Goal: Transaction & Acquisition: Purchase product/service

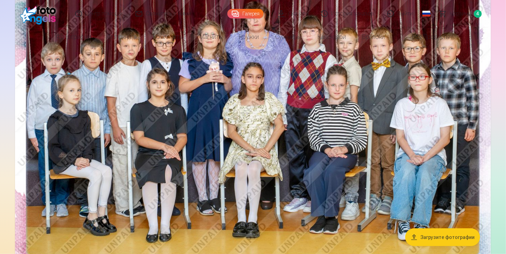
scroll to position [171, 0]
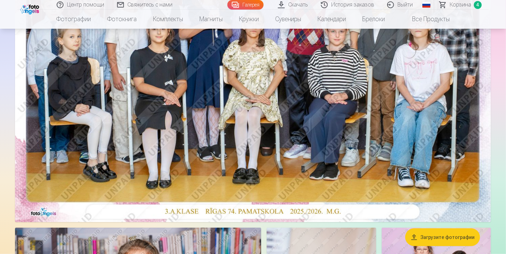
click at [211, 111] on img at bounding box center [253, 62] width 476 height 317
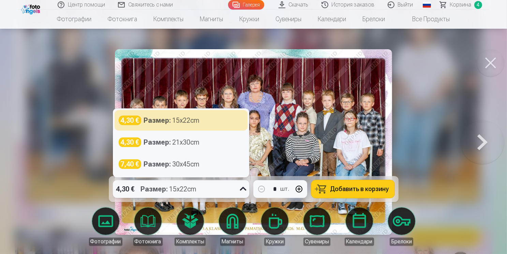
click at [247, 189] on icon at bounding box center [243, 188] width 11 height 11
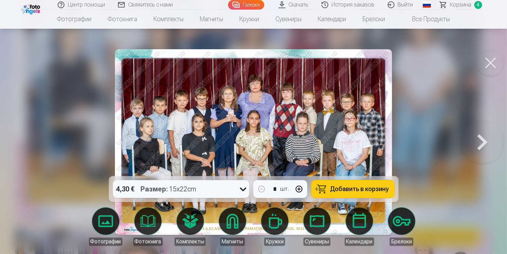
click at [468, 87] on div at bounding box center [253, 127] width 507 height 254
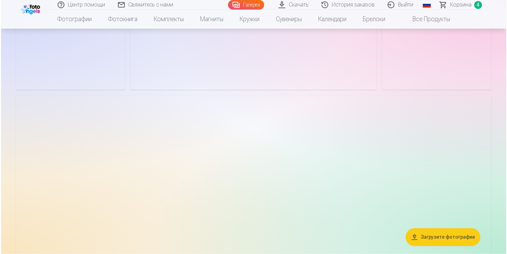
scroll to position [1843, 0]
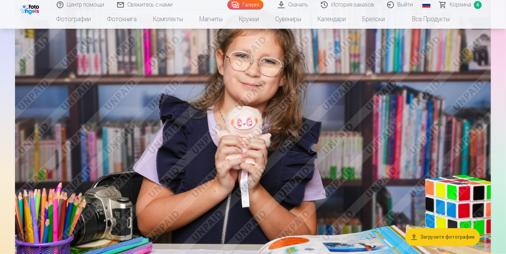
click at [187, 105] on img at bounding box center [253, 147] width 476 height 317
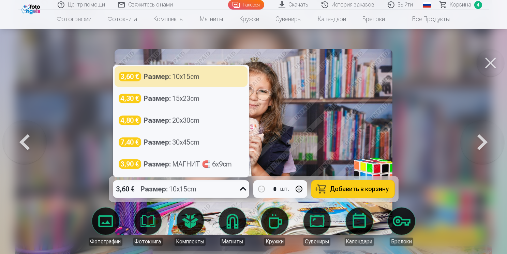
click at [244, 186] on icon at bounding box center [243, 188] width 11 height 11
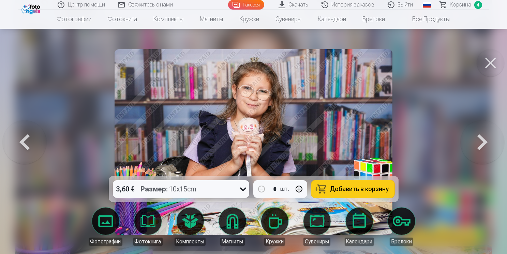
click at [493, 59] on button at bounding box center [490, 62] width 27 height 27
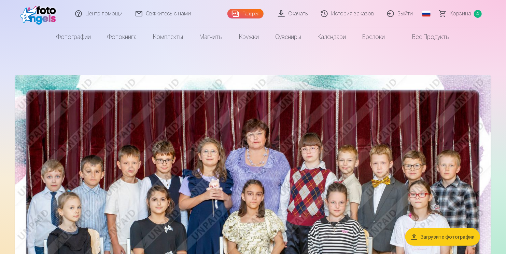
click at [141, 133] on img at bounding box center [253, 233] width 476 height 317
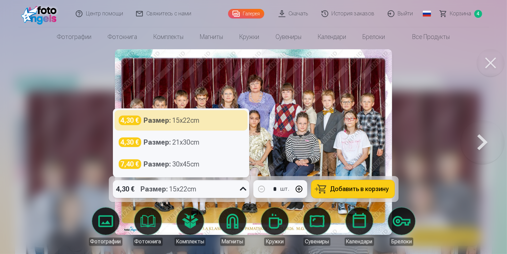
click at [246, 188] on icon at bounding box center [243, 189] width 6 height 4
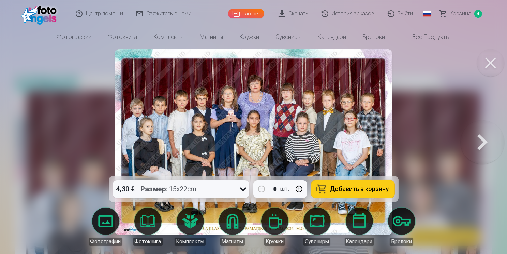
click at [436, 92] on div at bounding box center [253, 127] width 507 height 254
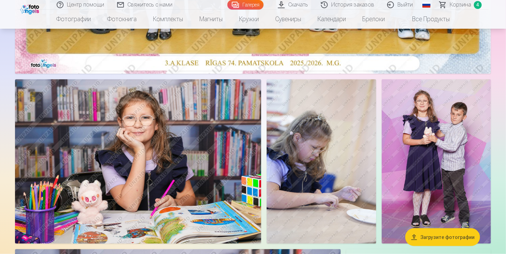
scroll to position [375, 0]
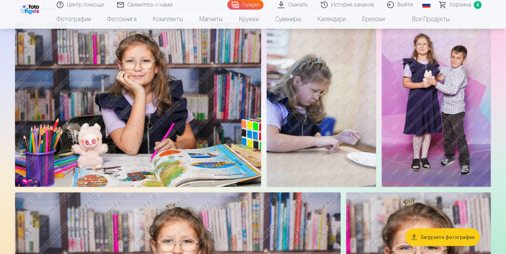
click at [122, 138] on img at bounding box center [138, 105] width 246 height 164
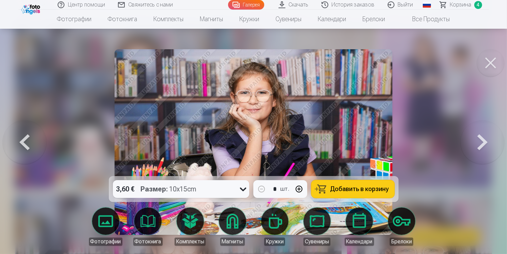
click at [482, 139] on button at bounding box center [483, 142] width 44 height 54
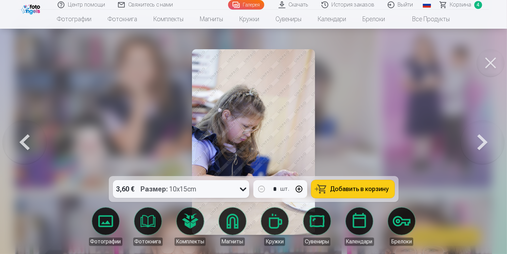
click at [482, 139] on button at bounding box center [483, 142] width 44 height 54
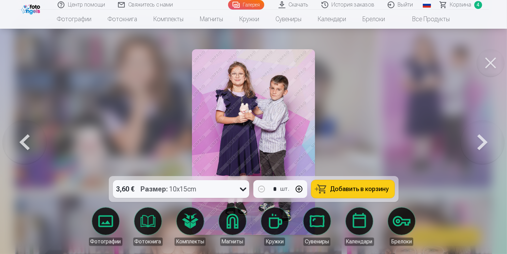
click at [491, 59] on button at bounding box center [490, 62] width 27 height 27
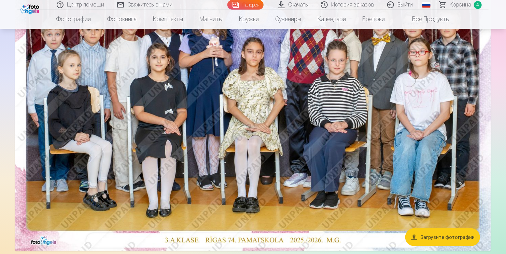
scroll to position [137, 0]
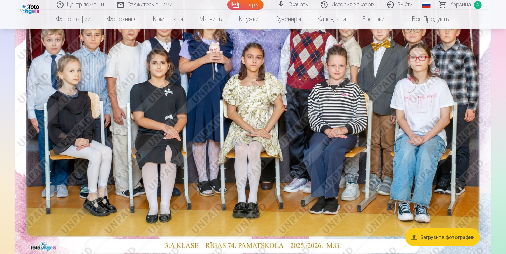
click at [465, 5] on span "Корзина" at bounding box center [460, 5] width 22 height 8
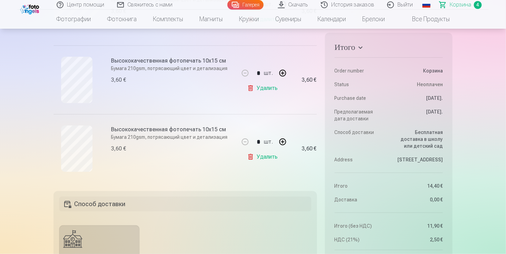
scroll to position [273, 0]
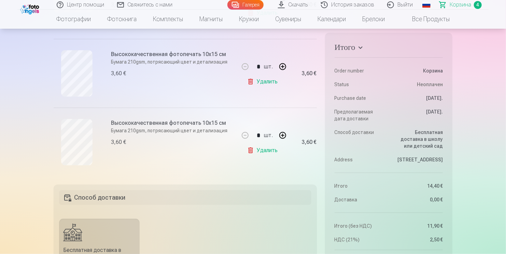
click at [280, 135] on button "button" at bounding box center [282, 135] width 16 height 16
click at [281, 134] on button "button" at bounding box center [282, 135] width 16 height 16
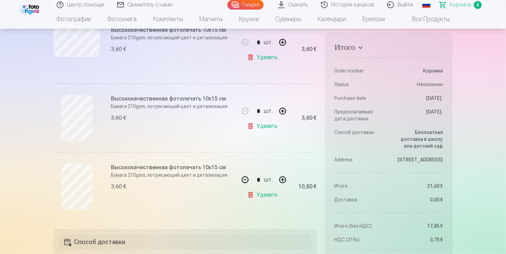
scroll to position [239, 0]
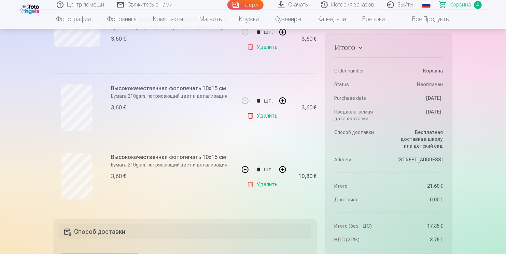
click at [245, 170] on button "button" at bounding box center [245, 169] width 16 height 16
type input "*"
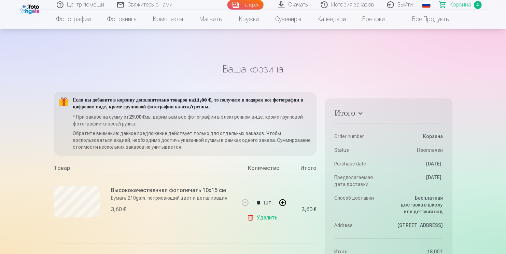
scroll to position [102, 0]
